Goal: Register for event/course

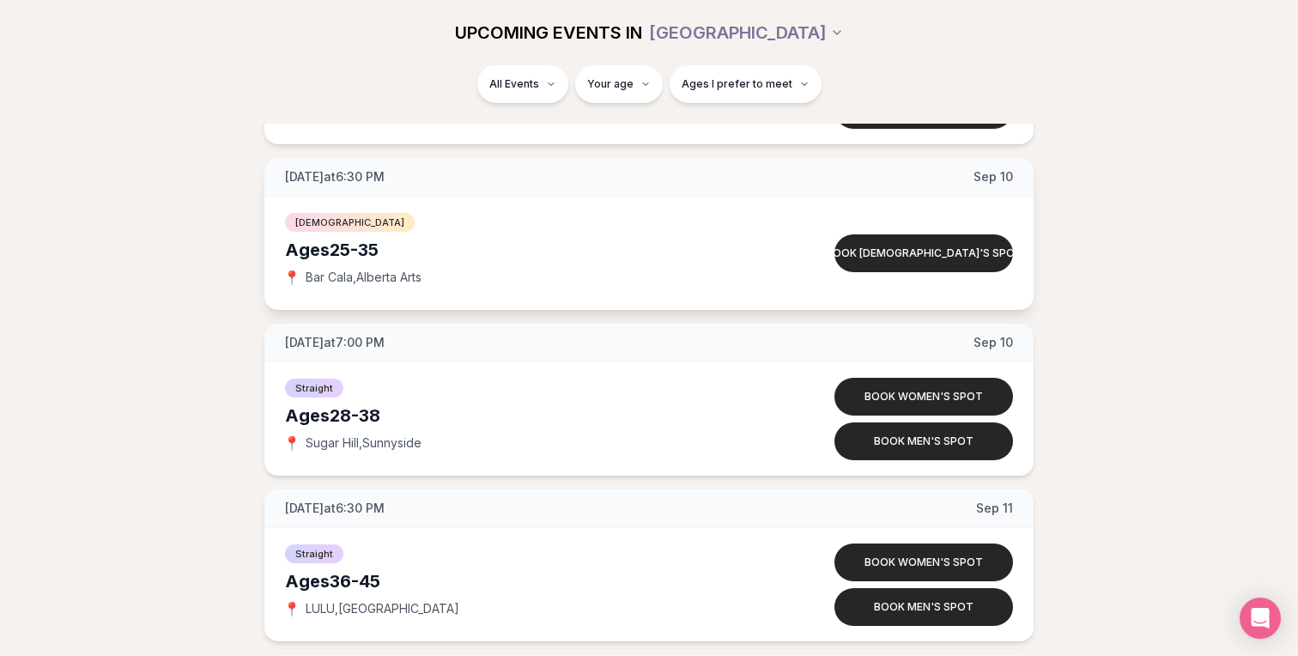
scroll to position [5412, 0]
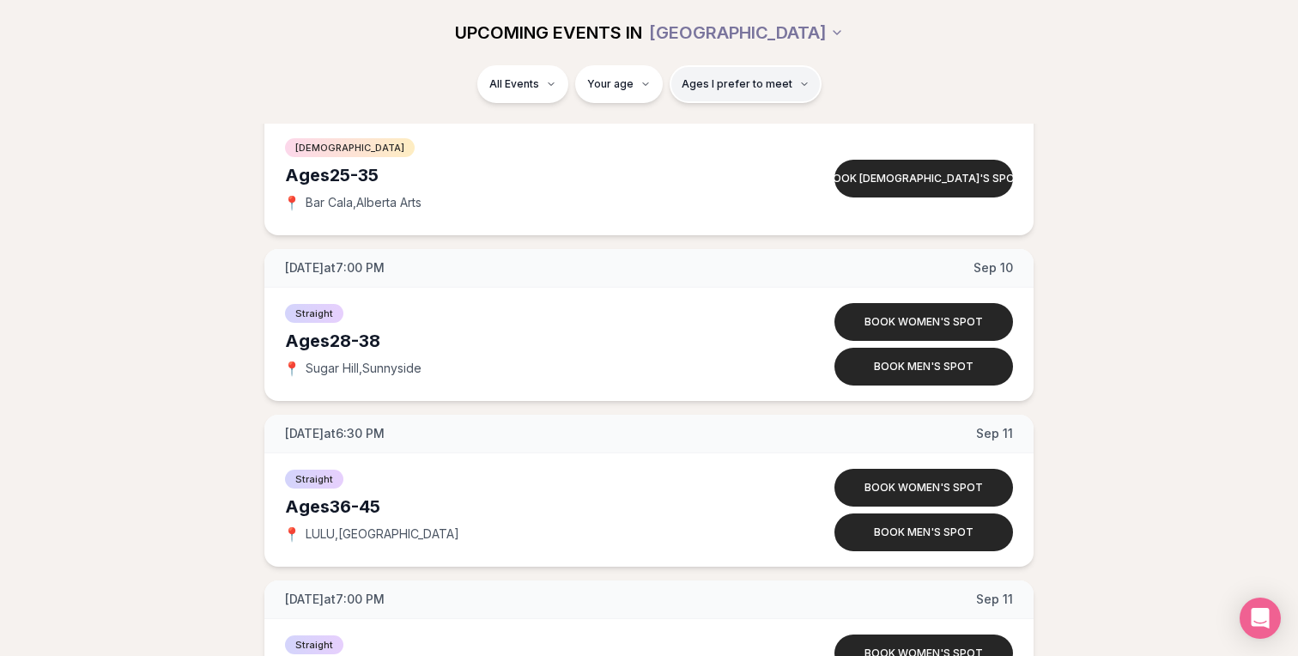
click at [773, 76] on button "Ages I prefer to meet" at bounding box center [746, 84] width 152 height 38
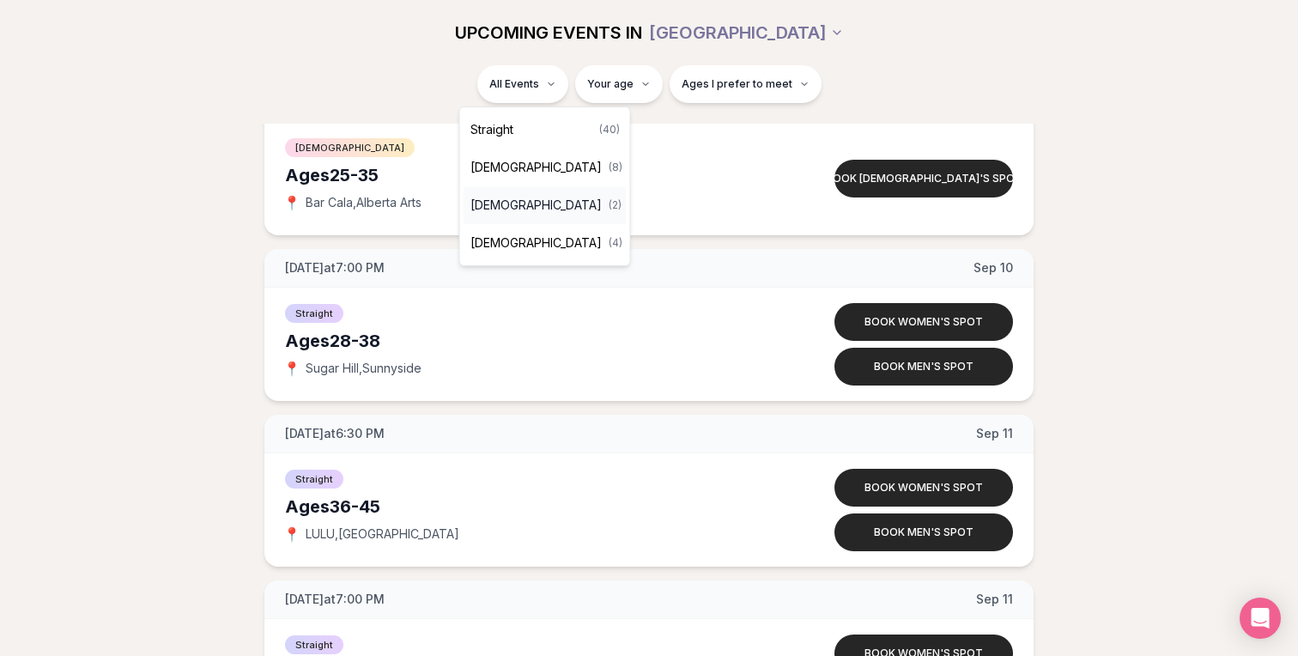
click at [523, 199] on span "[DEMOGRAPHIC_DATA]" at bounding box center [535, 205] width 131 height 17
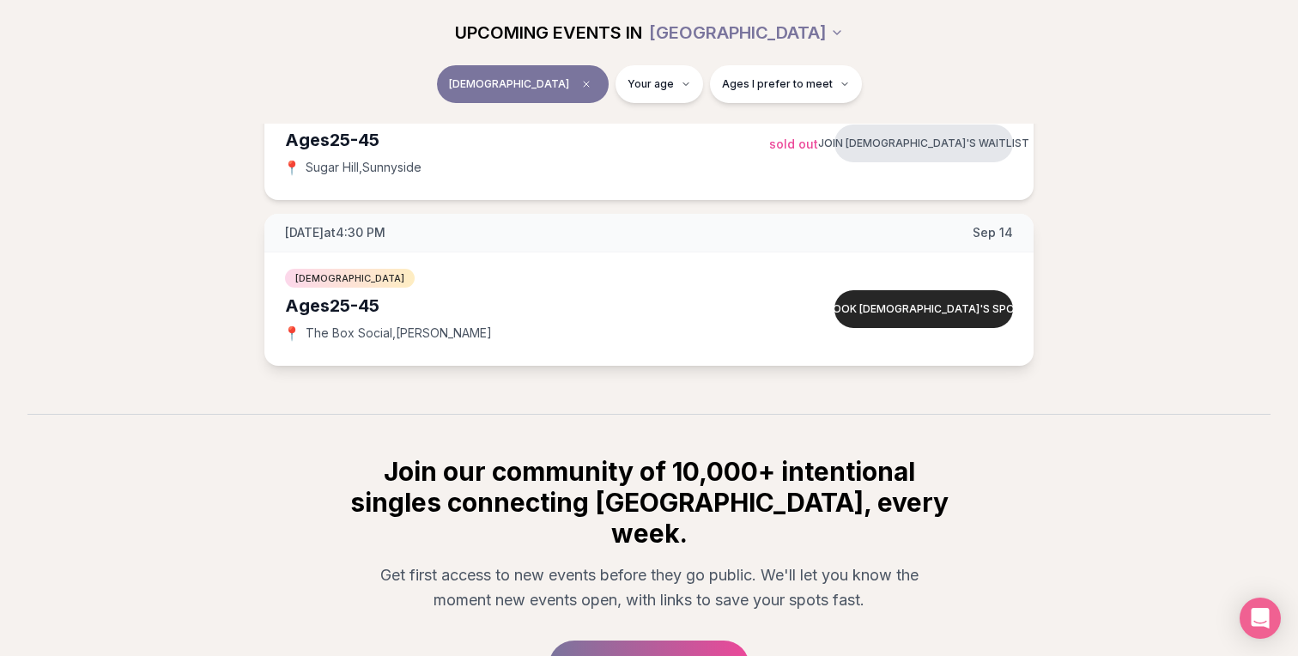
scroll to position [356, 0]
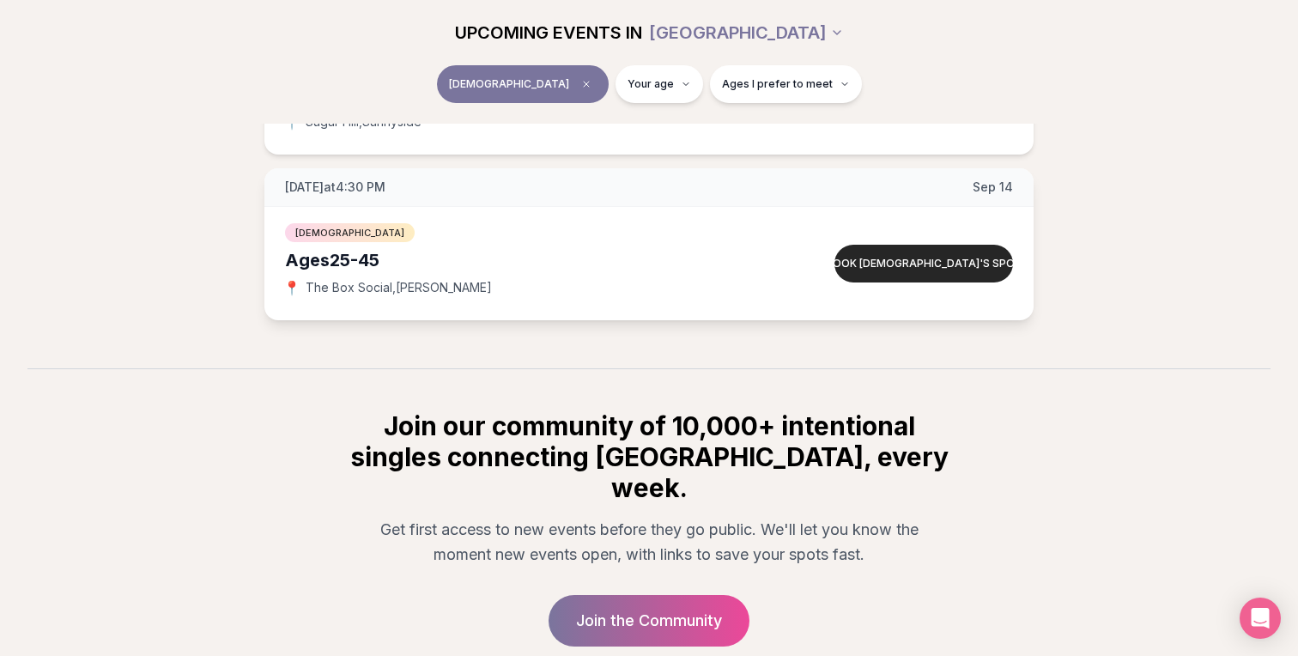
click at [843, 175] on div "[DATE] at 4:30 PM [DATE]" at bounding box center [648, 187] width 769 height 39
click at [921, 260] on button "Book [DEMOGRAPHIC_DATA]'s spot" at bounding box center [923, 264] width 179 height 38
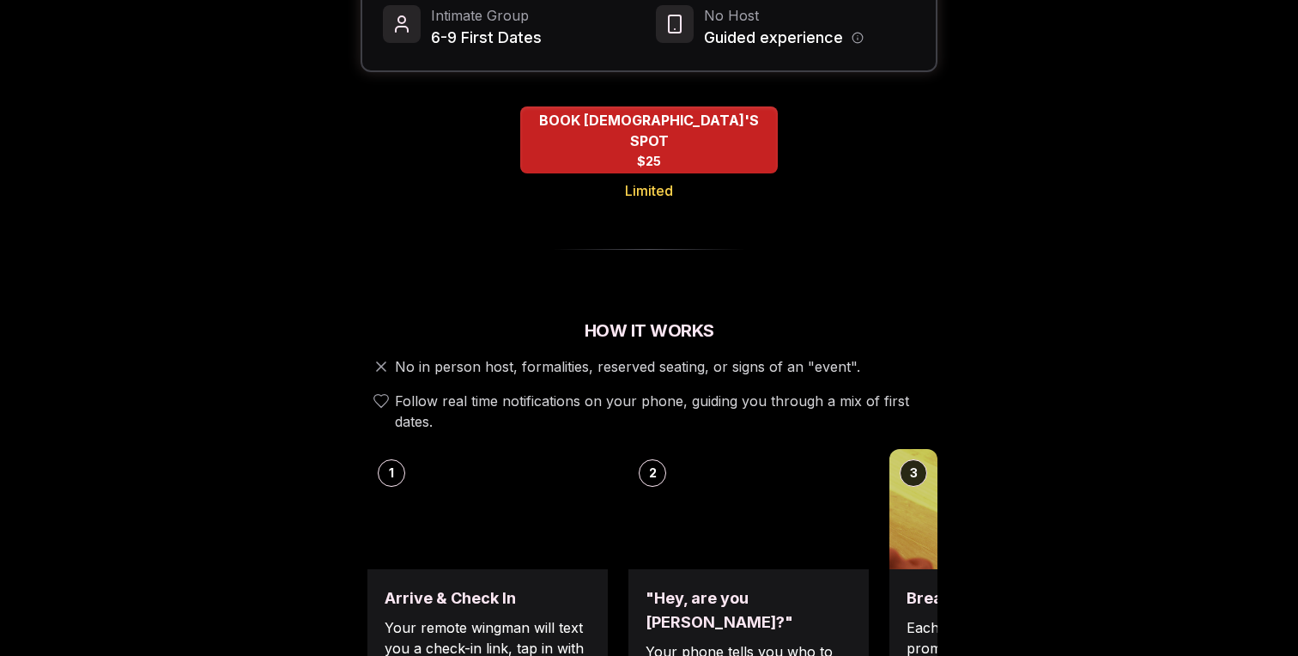
scroll to position [360, 0]
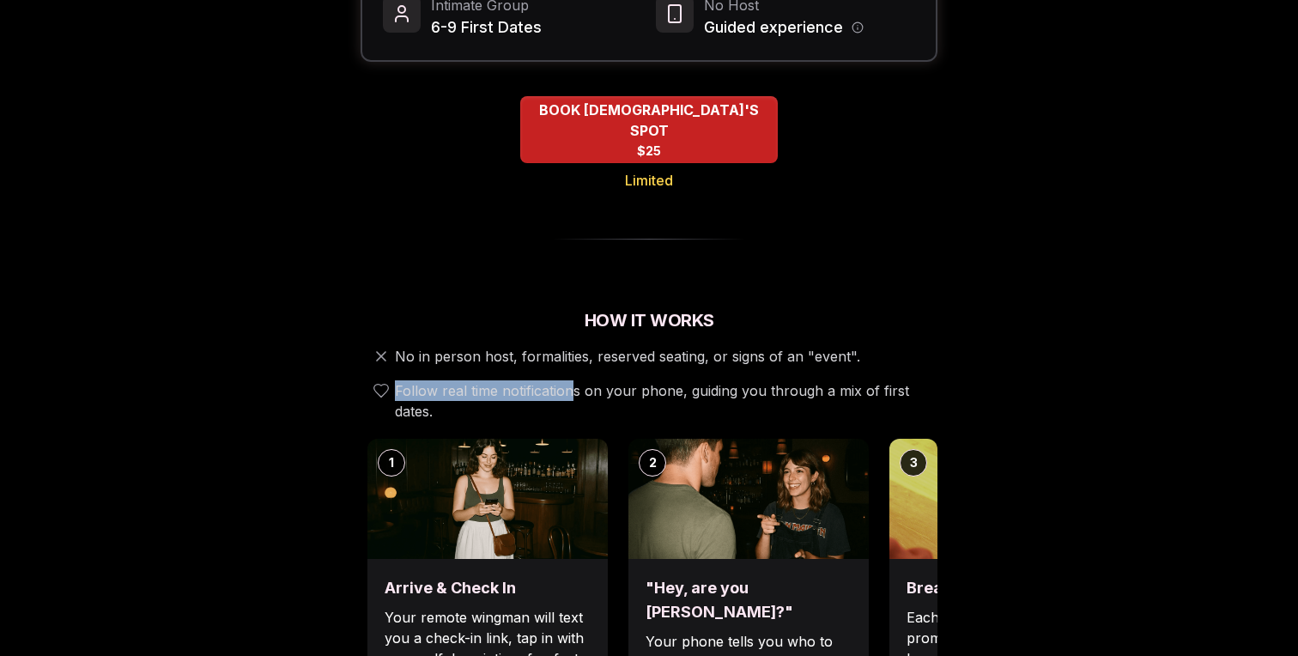
drag, startPoint x: 621, startPoint y: 332, endPoint x: 576, endPoint y: 355, distance: 50.3
click at [575, 355] on div "No in person host, formalities, reserved seating, or signs of an "event". Follo…" at bounding box center [649, 384] width 577 height 76
click at [576, 380] on span "Follow real time notifications on your phone, guiding you through a mix of firs…" at bounding box center [663, 400] width 536 height 41
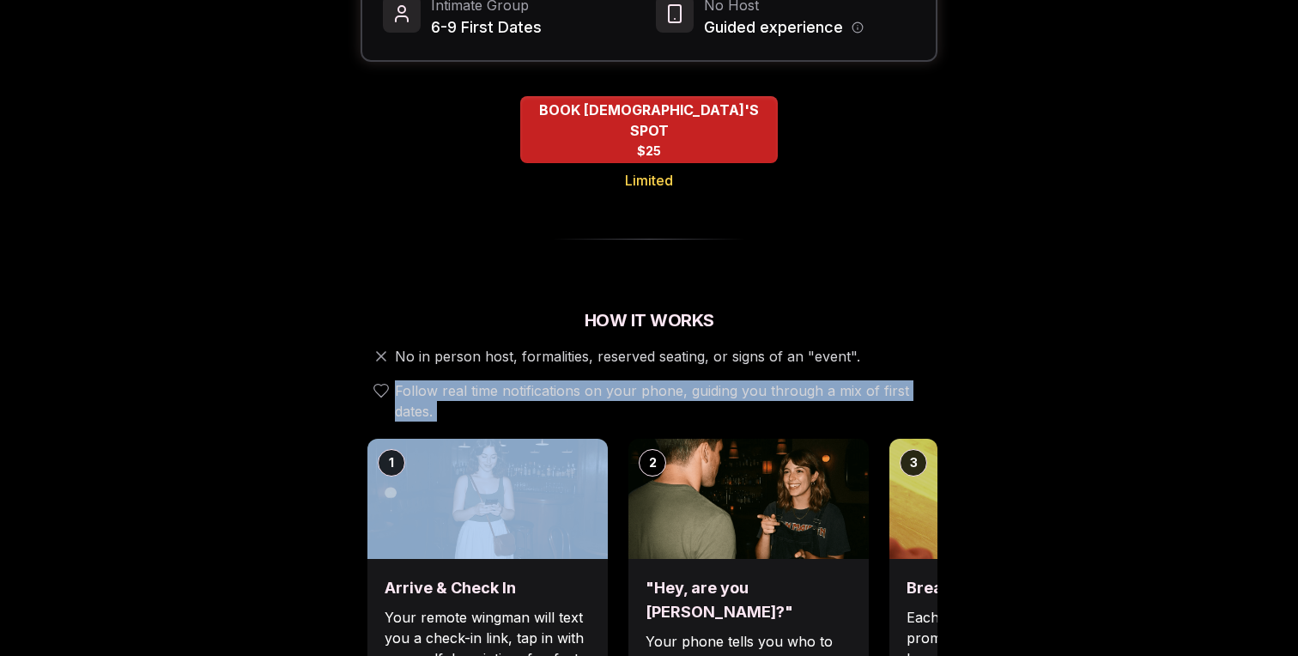
click at [576, 380] on span "Follow real time notifications on your phone, guiding you through a mix of firs…" at bounding box center [663, 400] width 536 height 41
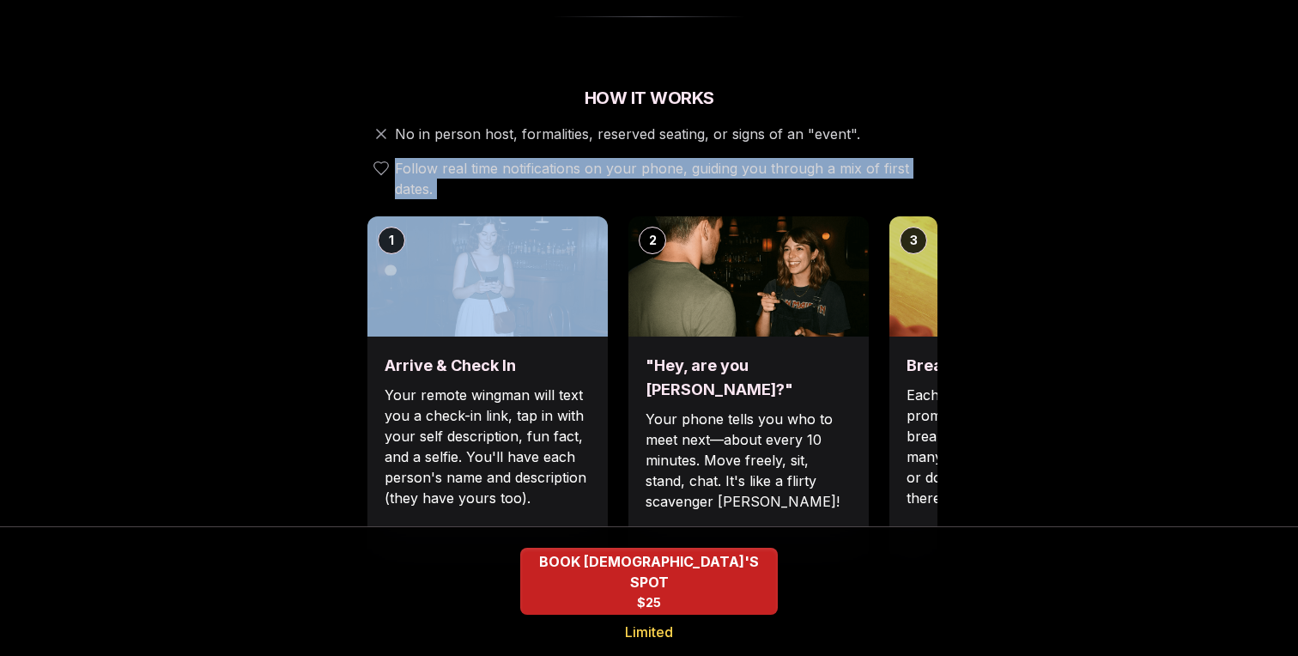
scroll to position [607, 0]
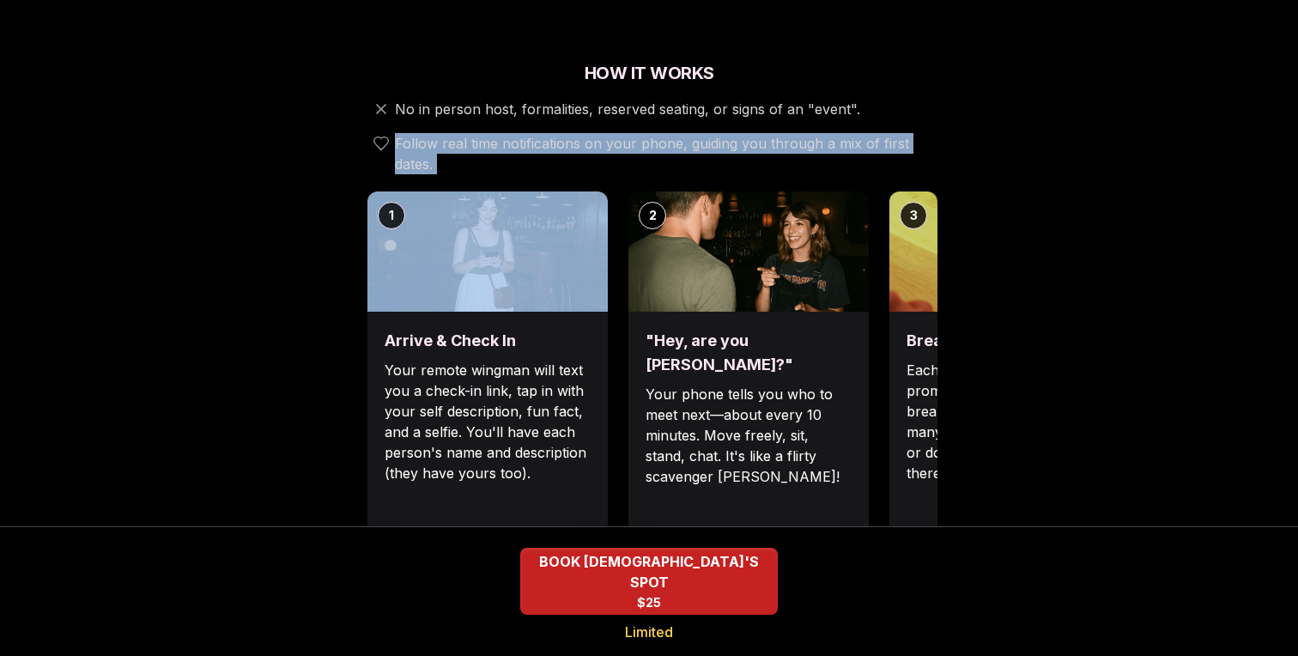
click at [535, 381] on p "Your remote wingman will text you a check-in link, tap in with your self descri…" at bounding box center [488, 422] width 206 height 124
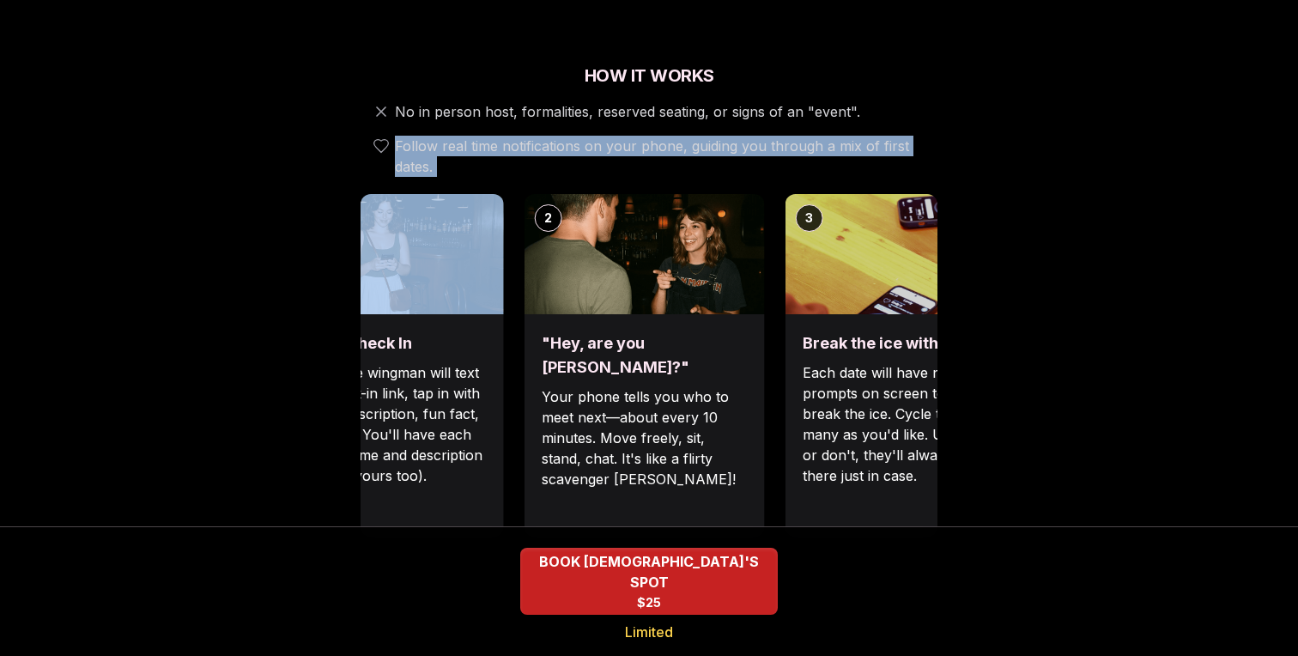
click at [707, 328] on div "1 Arrive & Check In Your remote wingman will text you a check-in link, tap in w…" at bounding box center [545, 365] width 577 height 343
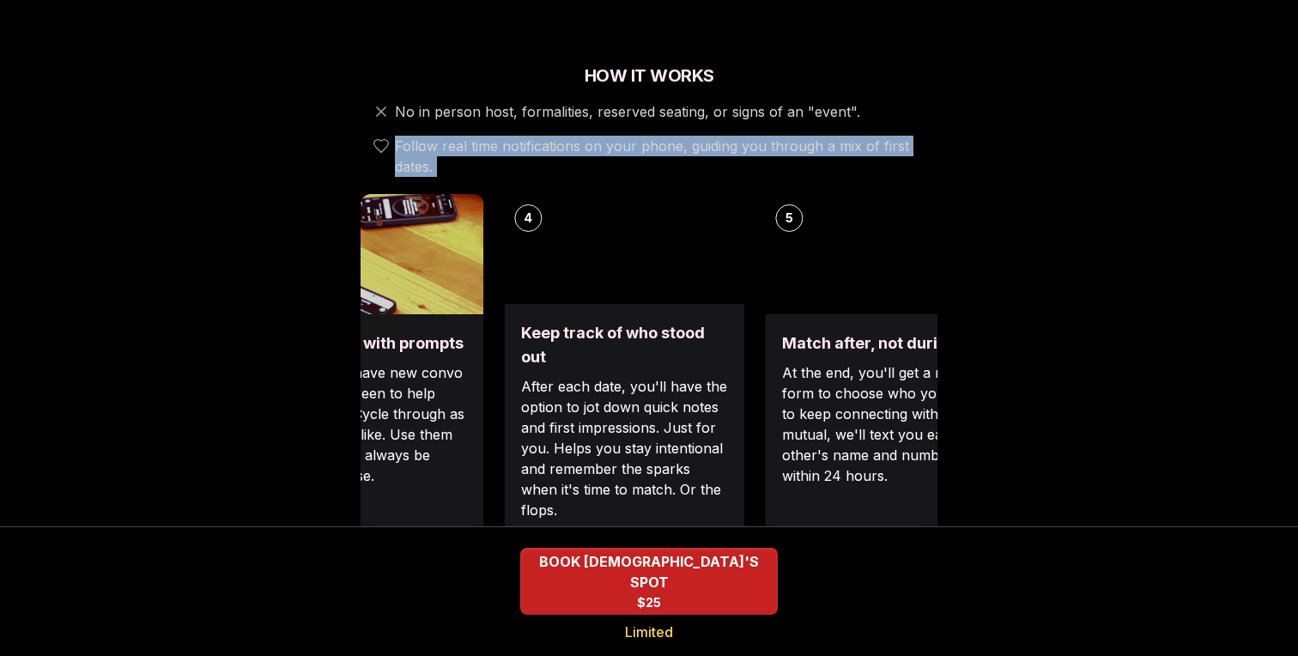
click at [409, 362] on p "Each date will have new convo prompts on screen to help break the ice. Cycle th…" at bounding box center [363, 424] width 206 height 124
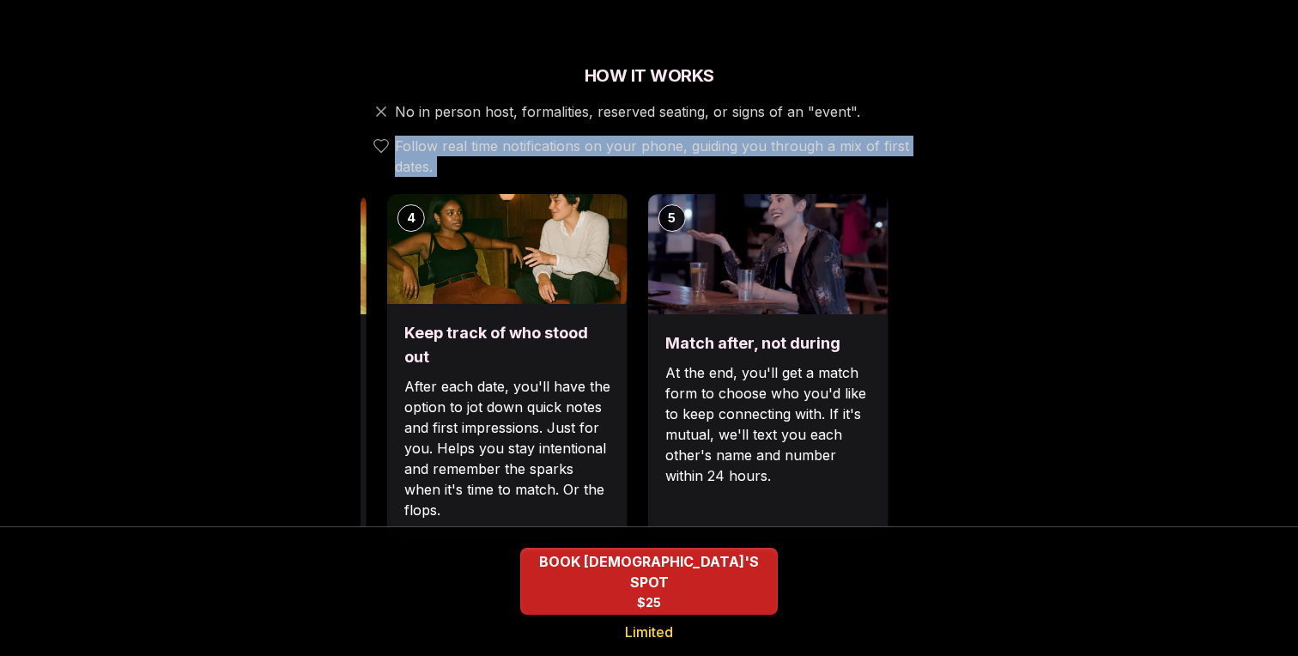
click at [686, 370] on p "At the end, you'll get a match form to choose who you'd like to keep connecting…" at bounding box center [768, 424] width 206 height 124
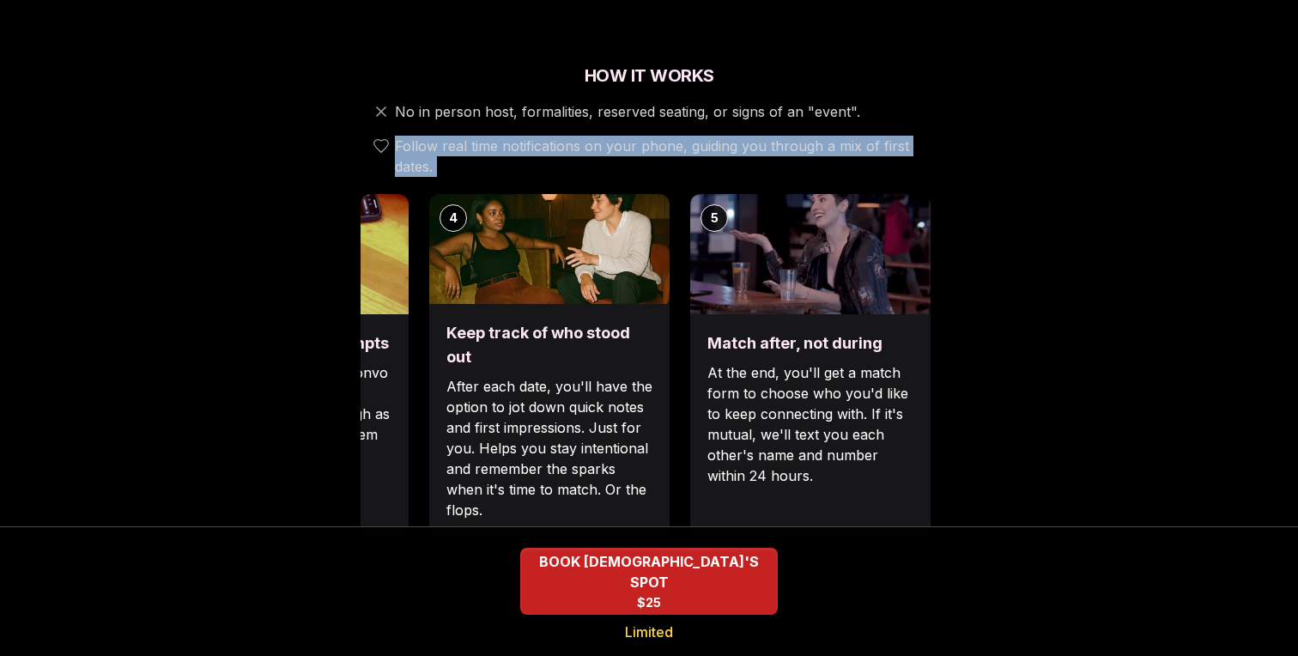
scroll to position [0, 0]
